Goal: Task Accomplishment & Management: Manage account settings

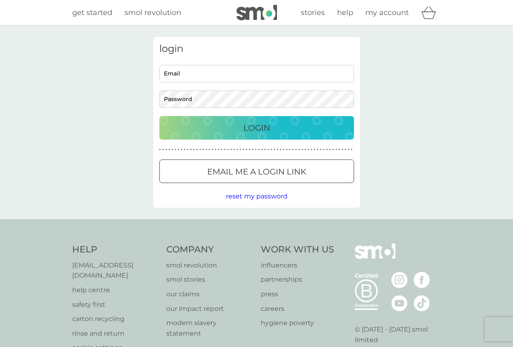
type input "[PERSON_NAME][EMAIL_ADDRESS][DOMAIN_NAME]"
click at [251, 120] on button "Login" at bounding box center [256, 128] width 195 height 24
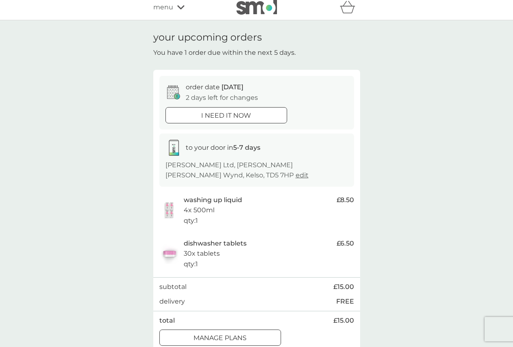
scroll to position [41, 0]
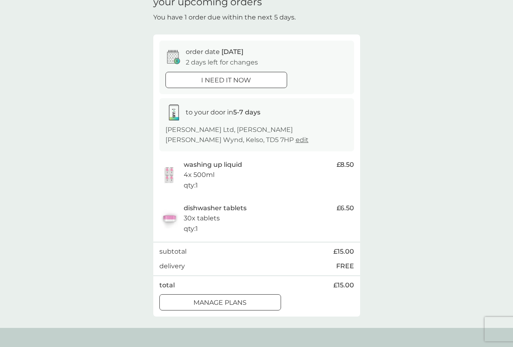
click at [217, 298] on div at bounding box center [220, 302] width 29 height 9
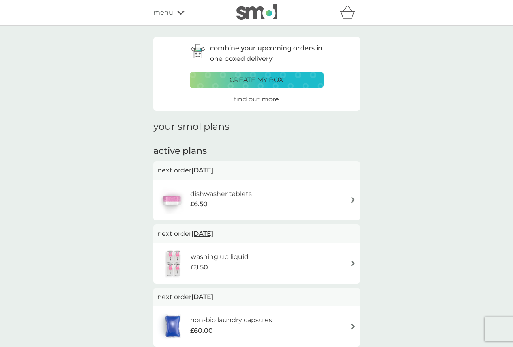
click at [352, 265] on img at bounding box center [353, 263] width 6 height 6
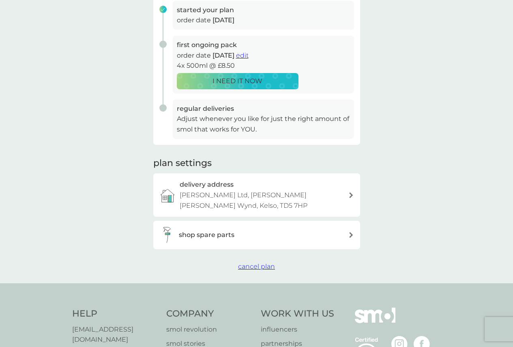
scroll to position [162, 0]
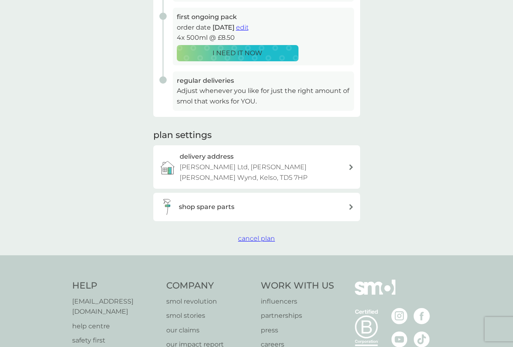
click at [263, 234] on span "cancel plan" at bounding box center [256, 238] width 37 height 8
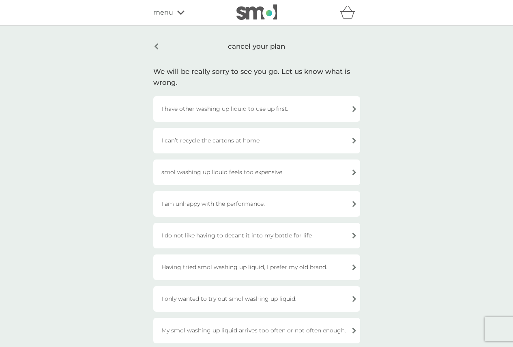
click at [357, 108] on div "I have other washing up liquid to use up first." at bounding box center [256, 109] width 207 height 26
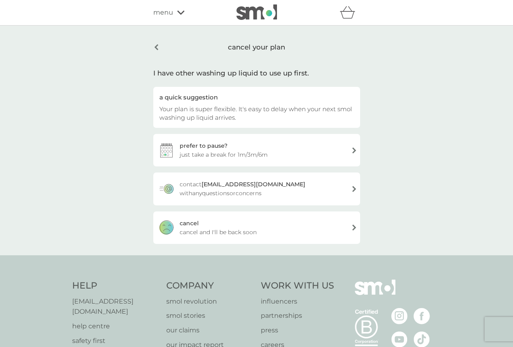
click at [162, 14] on span "menu" at bounding box center [163, 12] width 20 height 11
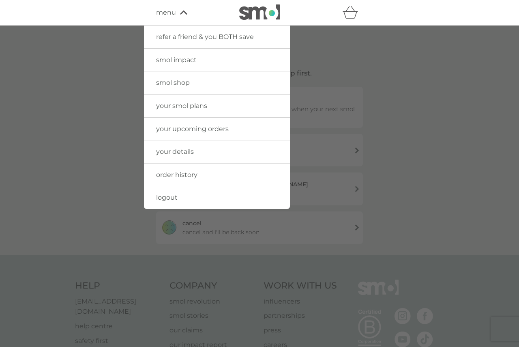
click at [186, 105] on span "your smol plans" at bounding box center [181, 106] width 51 height 8
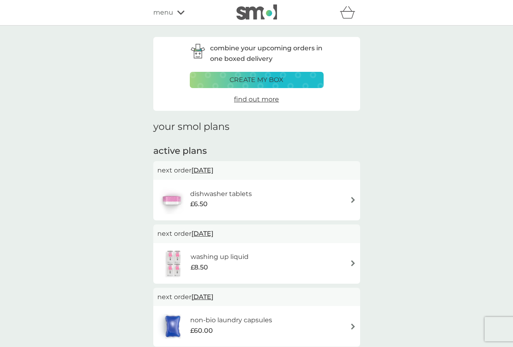
click at [354, 200] on img at bounding box center [353, 200] width 6 height 6
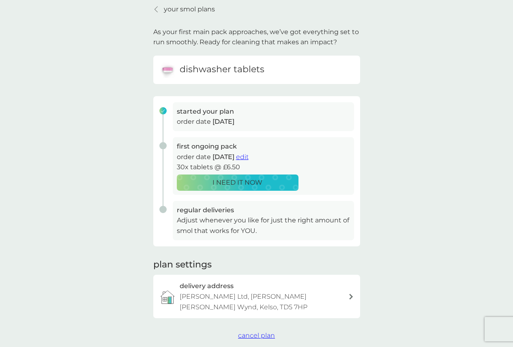
scroll to position [122, 0]
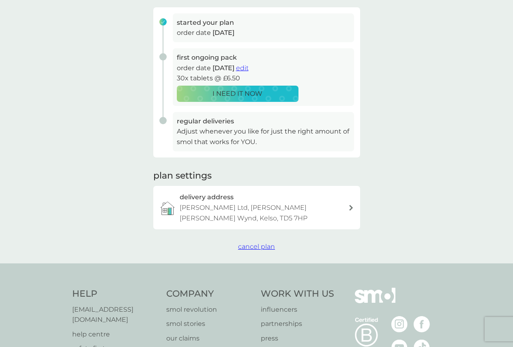
drag, startPoint x: 251, startPoint y: 235, endPoint x: 309, endPoint y: 236, distance: 58.4
click at [251, 243] on span "cancel plan" at bounding box center [256, 247] width 37 height 8
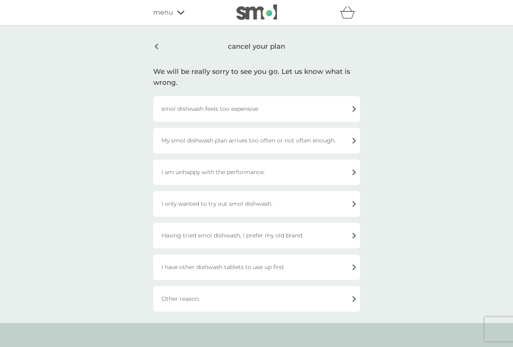
click at [352, 204] on div "I only wanted to try out smol dishwash." at bounding box center [256, 204] width 207 height 26
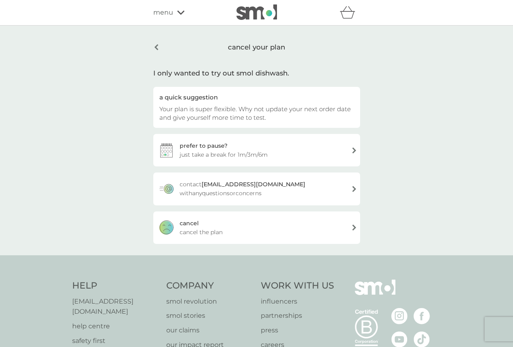
click at [170, 15] on span "menu" at bounding box center [163, 12] width 20 height 11
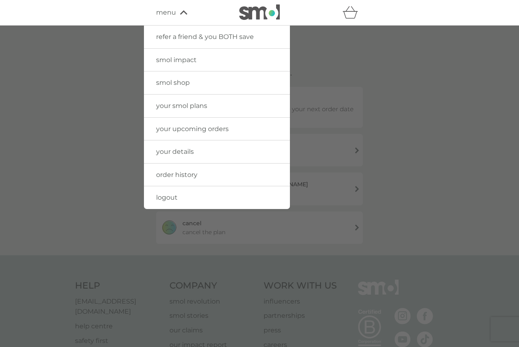
click at [203, 125] on span "your upcoming orders" at bounding box center [192, 129] width 73 height 8
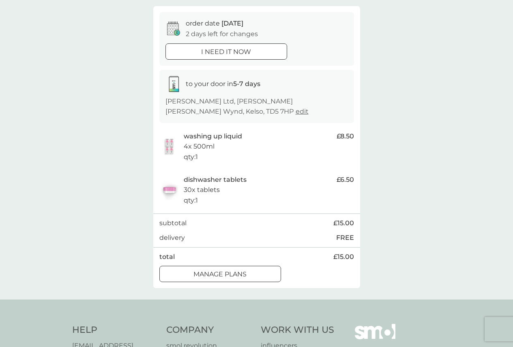
scroll to position [81, 0]
